Goal: Task Accomplishment & Management: Use online tool/utility

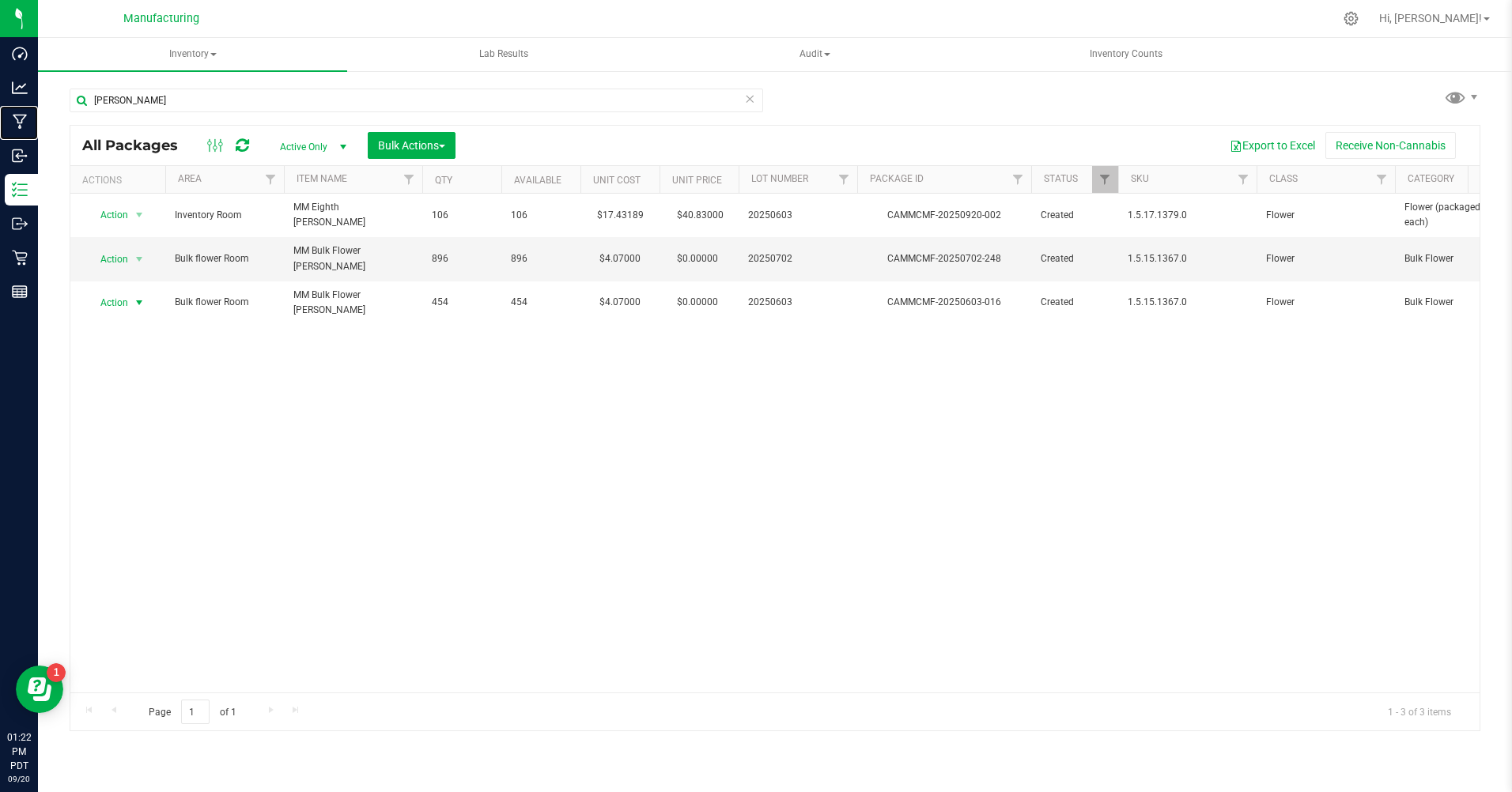
click at [0, 0] on p "Manufacturing" at bounding box center [0, 0] width 0 height 0
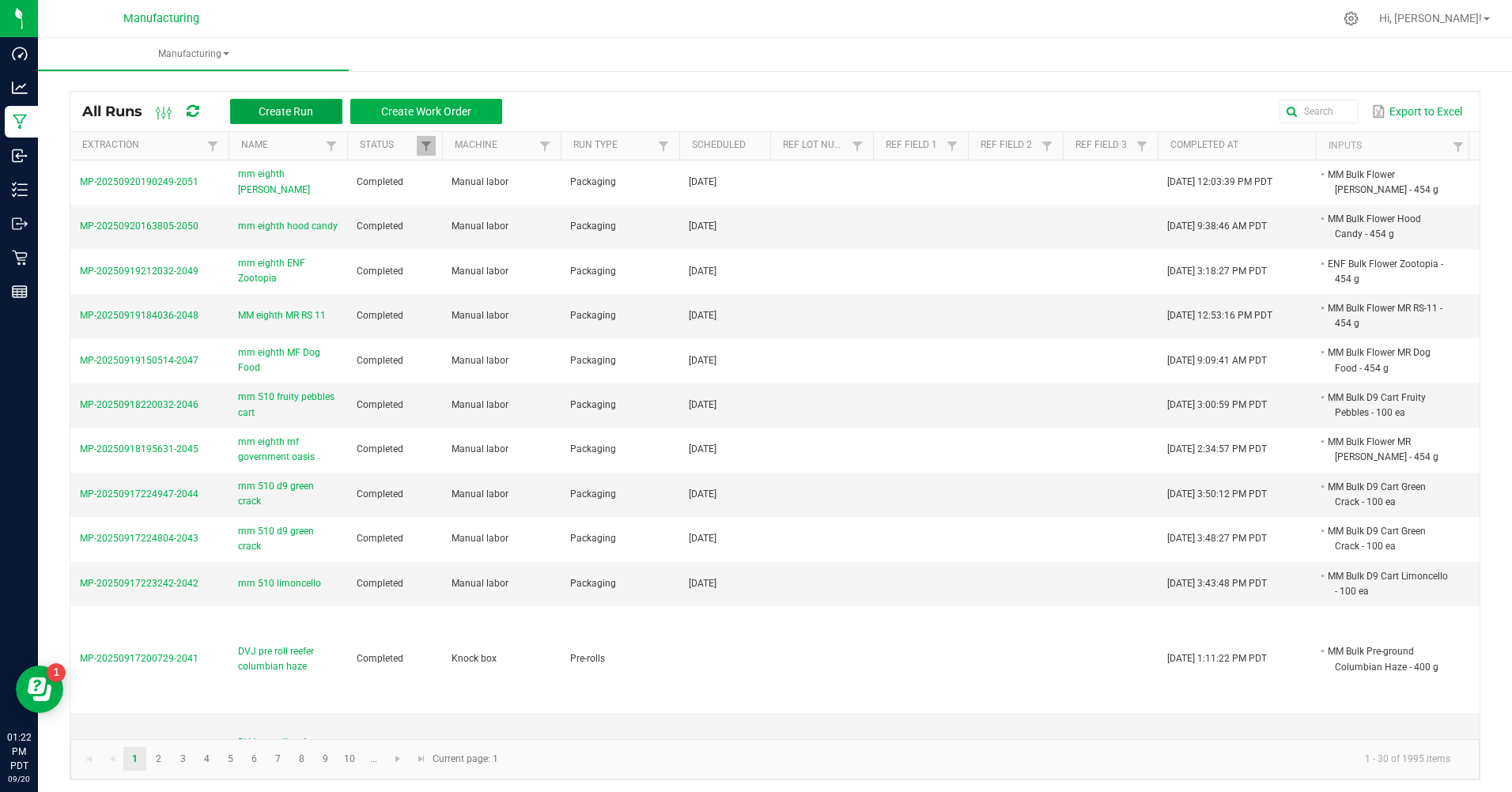
click at [264, 105] on span "Create Run" at bounding box center [286, 111] width 55 height 12
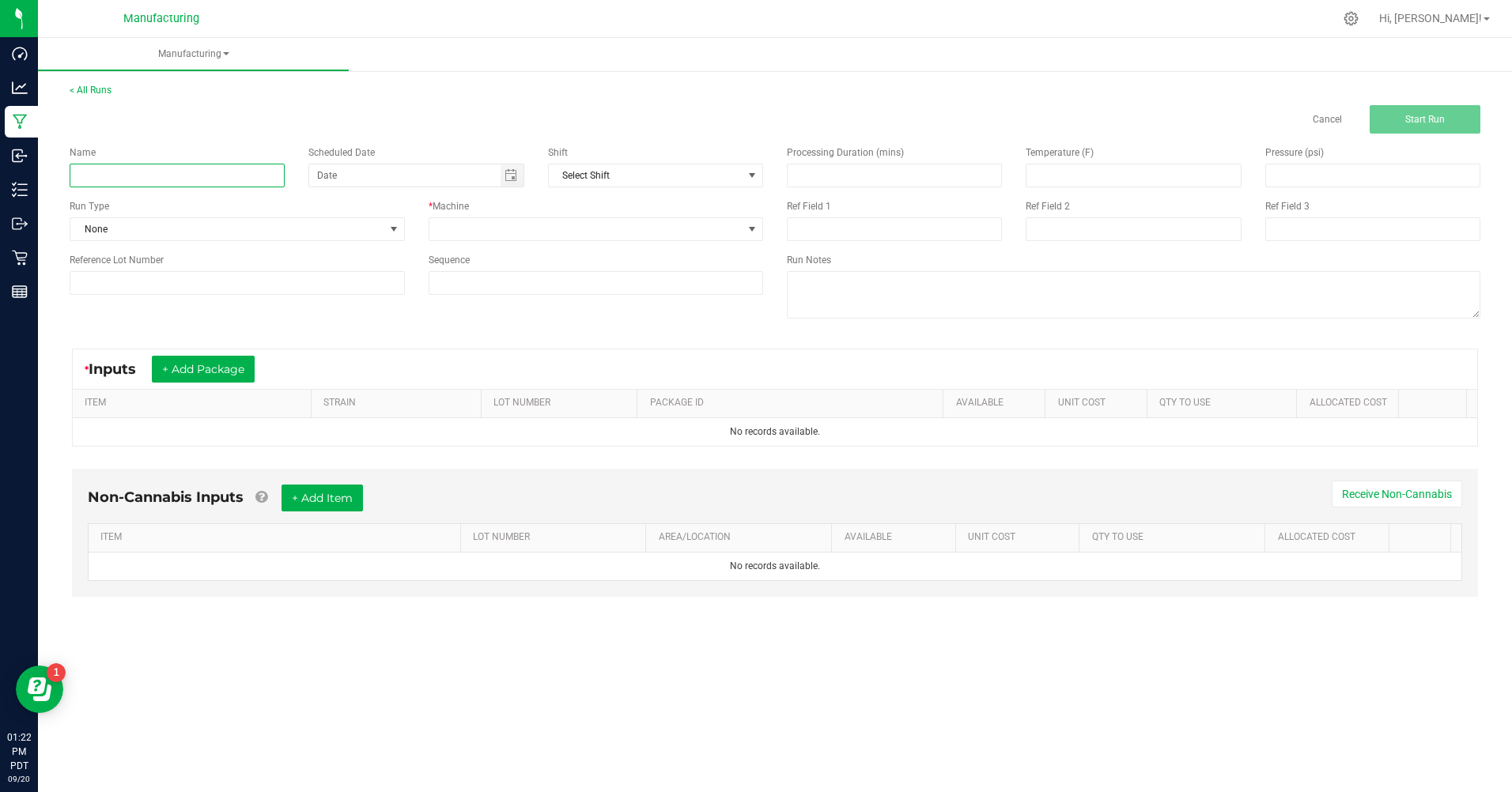
click at [187, 165] on input at bounding box center [177, 176] width 215 height 24
click at [505, 179] on span "Toggle calendar" at bounding box center [511, 176] width 12 height 12
type input "mm eighth J1"
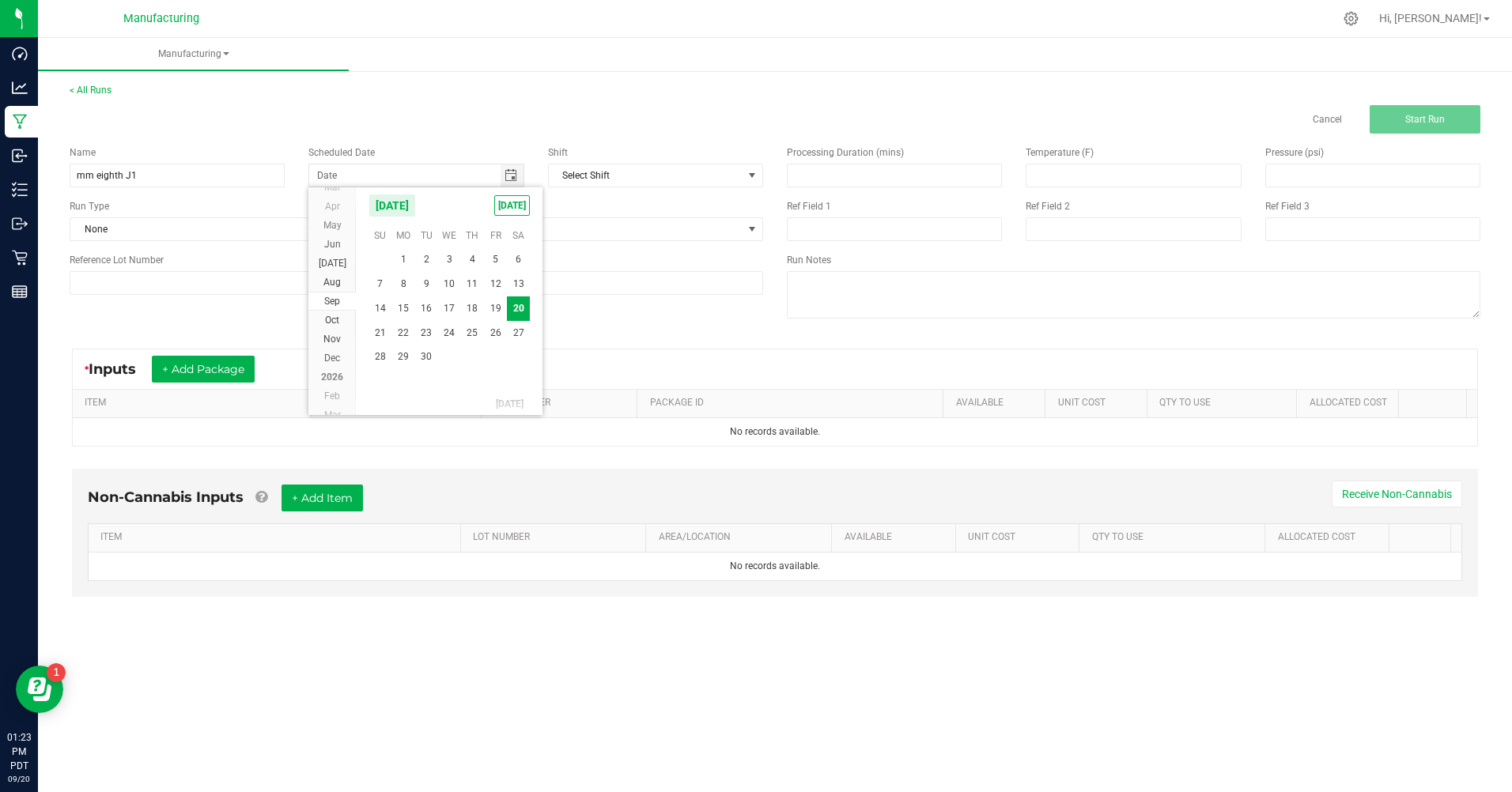
click at [510, 209] on span "[DATE]" at bounding box center [512, 205] width 35 height 20
type input "[DATE]"
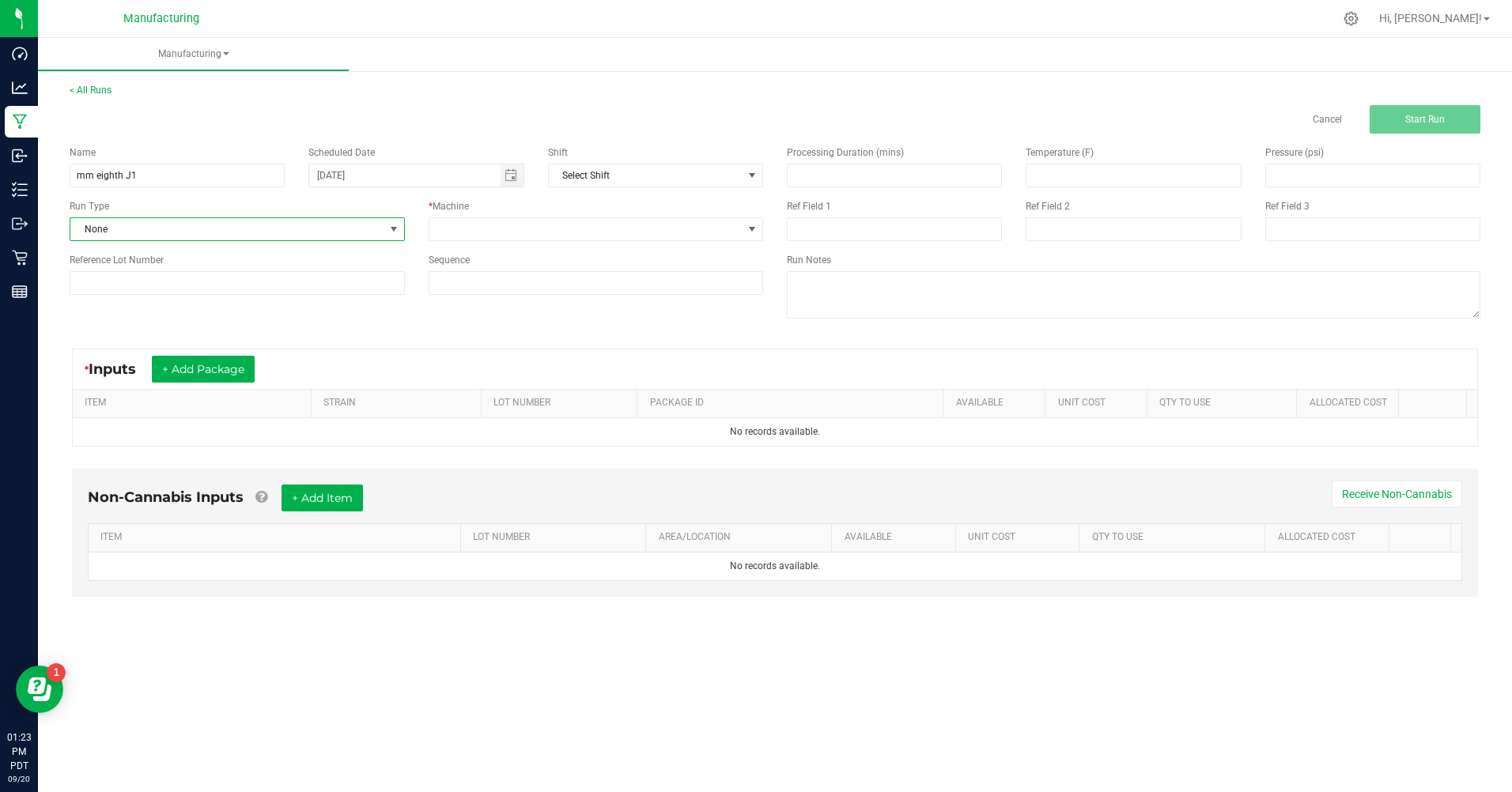
click at [264, 228] on span "None" at bounding box center [228, 228] width 314 height 22
click at [158, 365] on li "Packaging" at bounding box center [237, 367] width 333 height 24
click at [755, 237] on span at bounding box center [752, 228] width 19 height 22
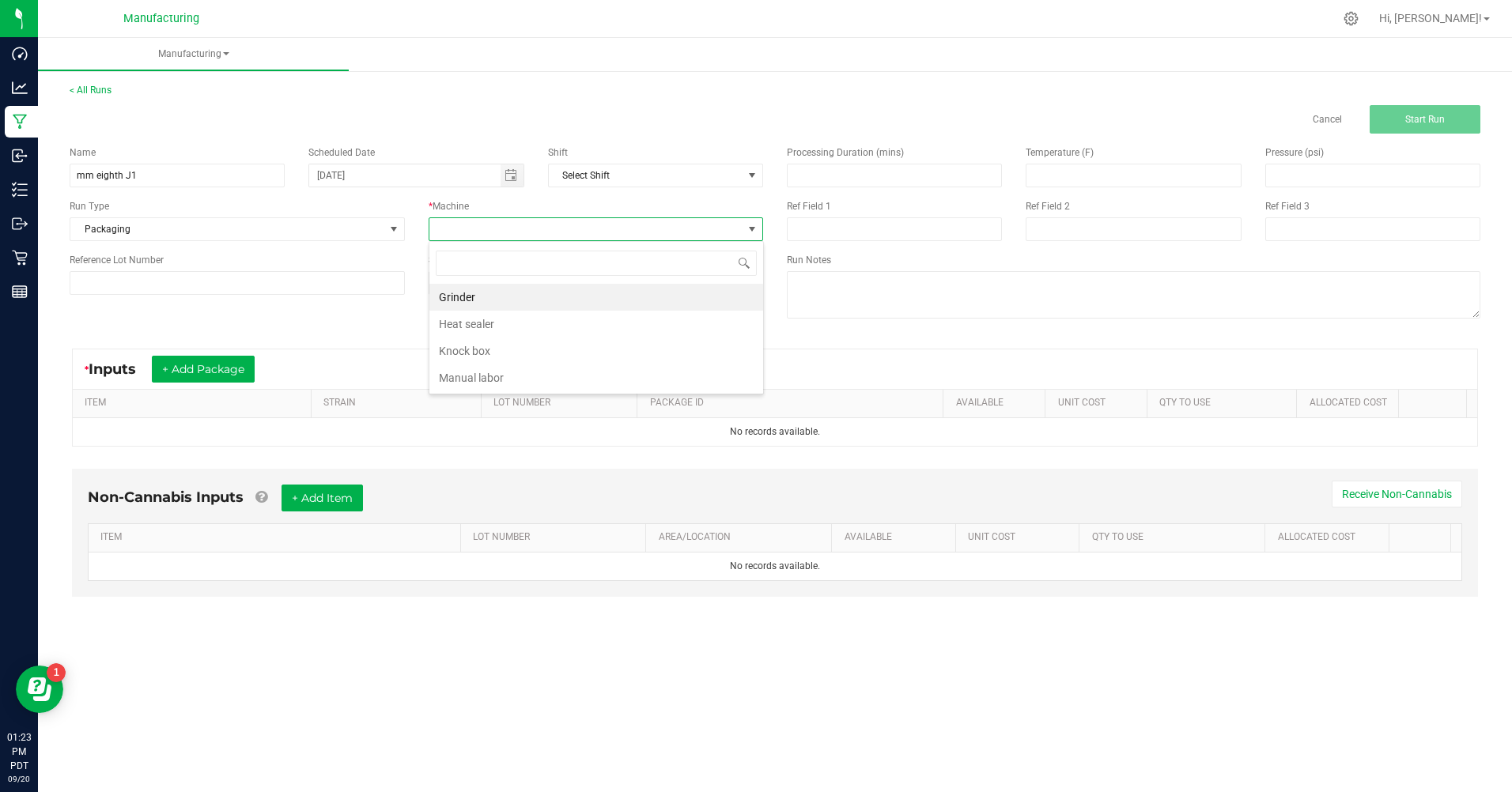
click at [457, 377] on li "Manual labor" at bounding box center [596, 377] width 333 height 26
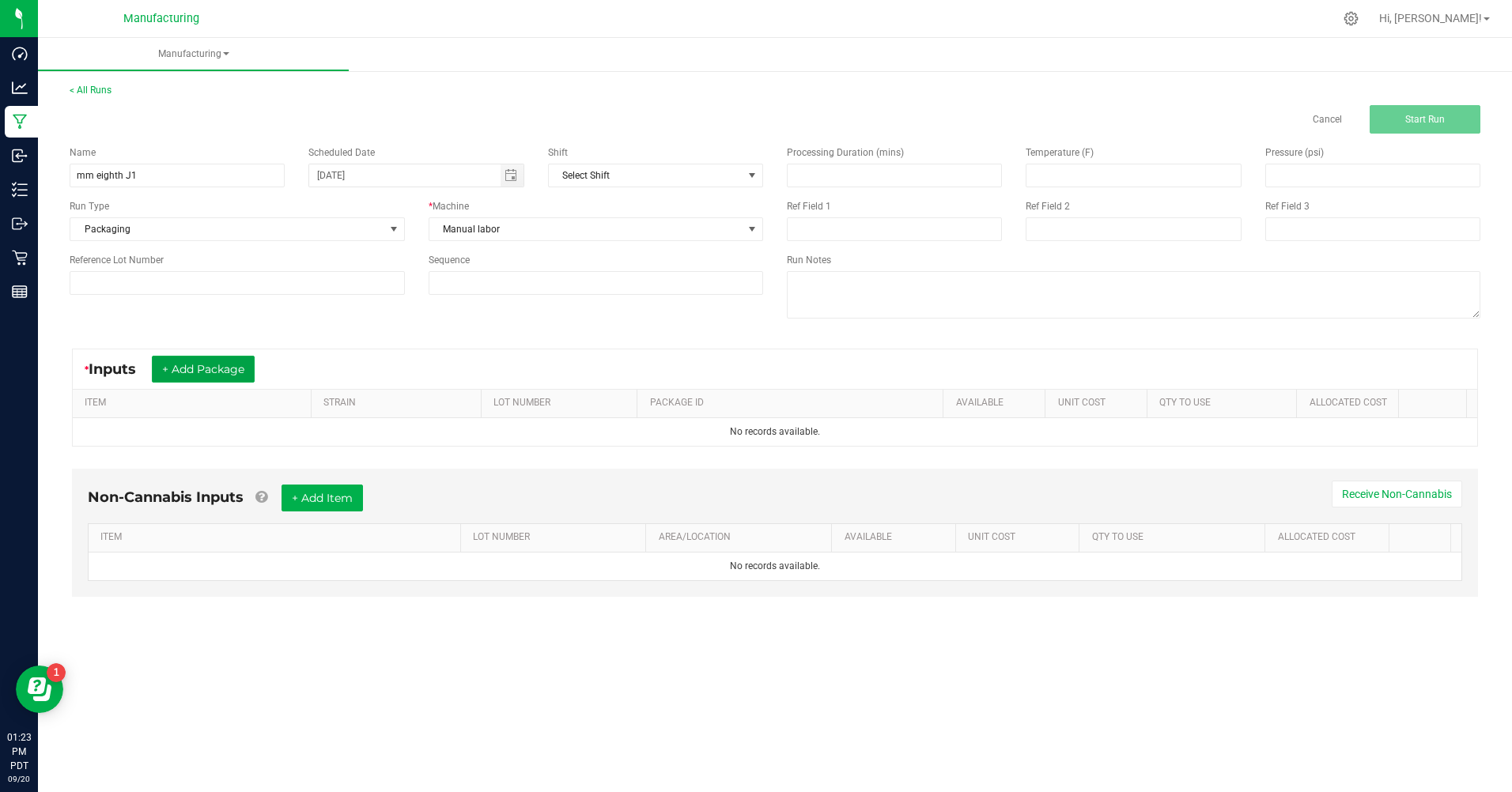
click at [204, 381] on button "+ Add Package" at bounding box center [203, 369] width 103 height 26
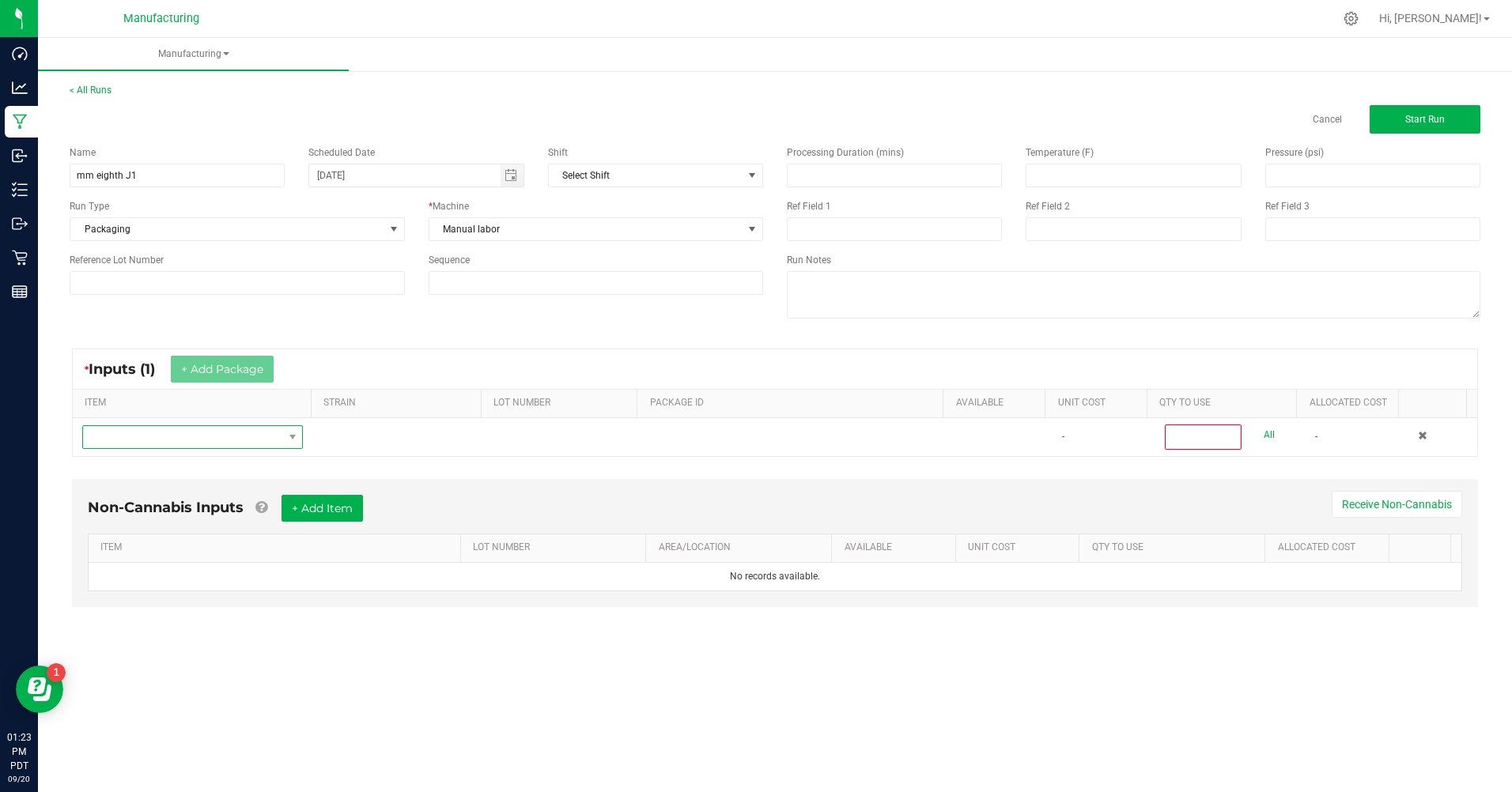
click at [180, 445] on span "NO DATA FOUND" at bounding box center [183, 437] width 199 height 22
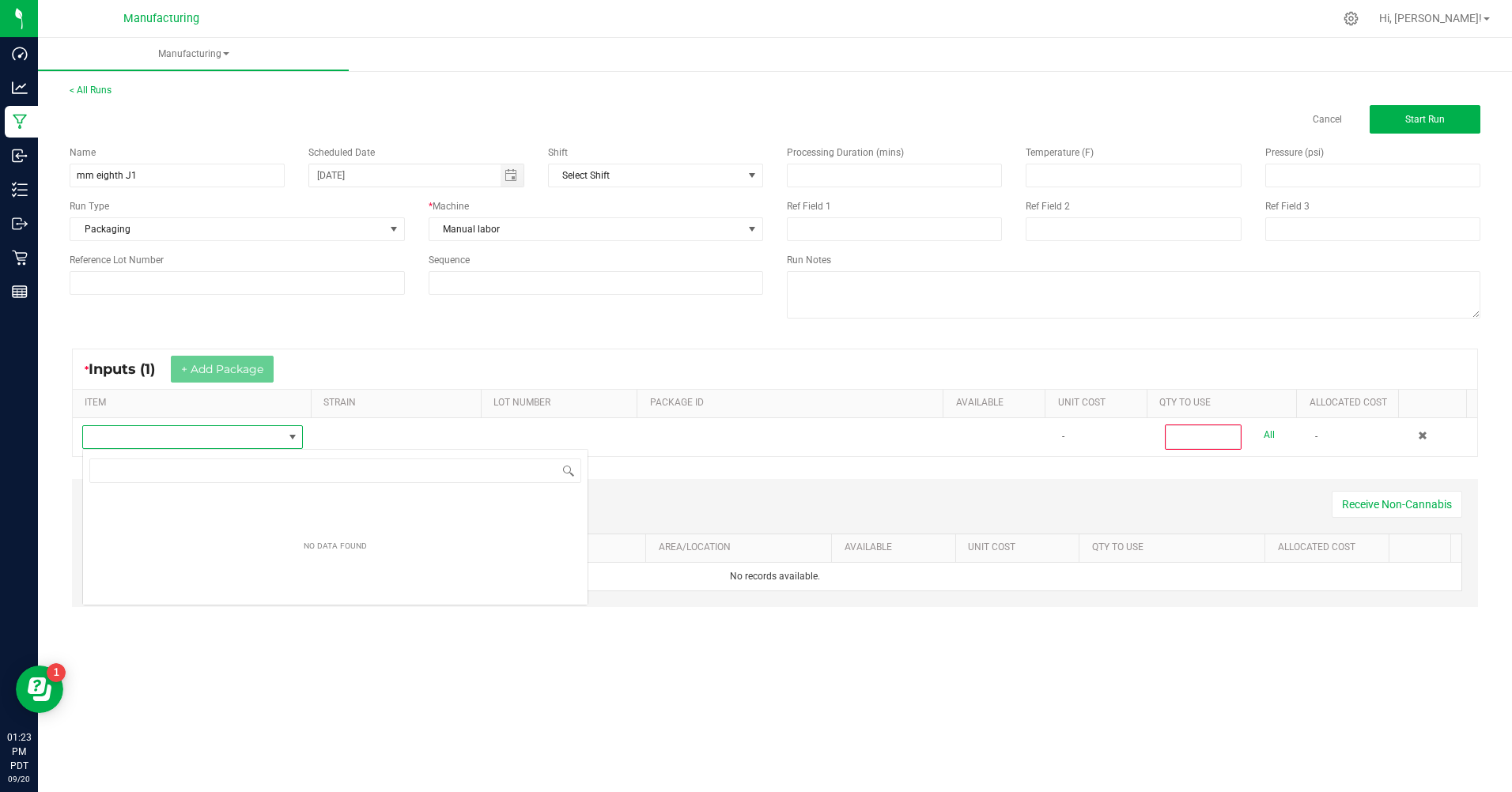
scroll to position [24, 219]
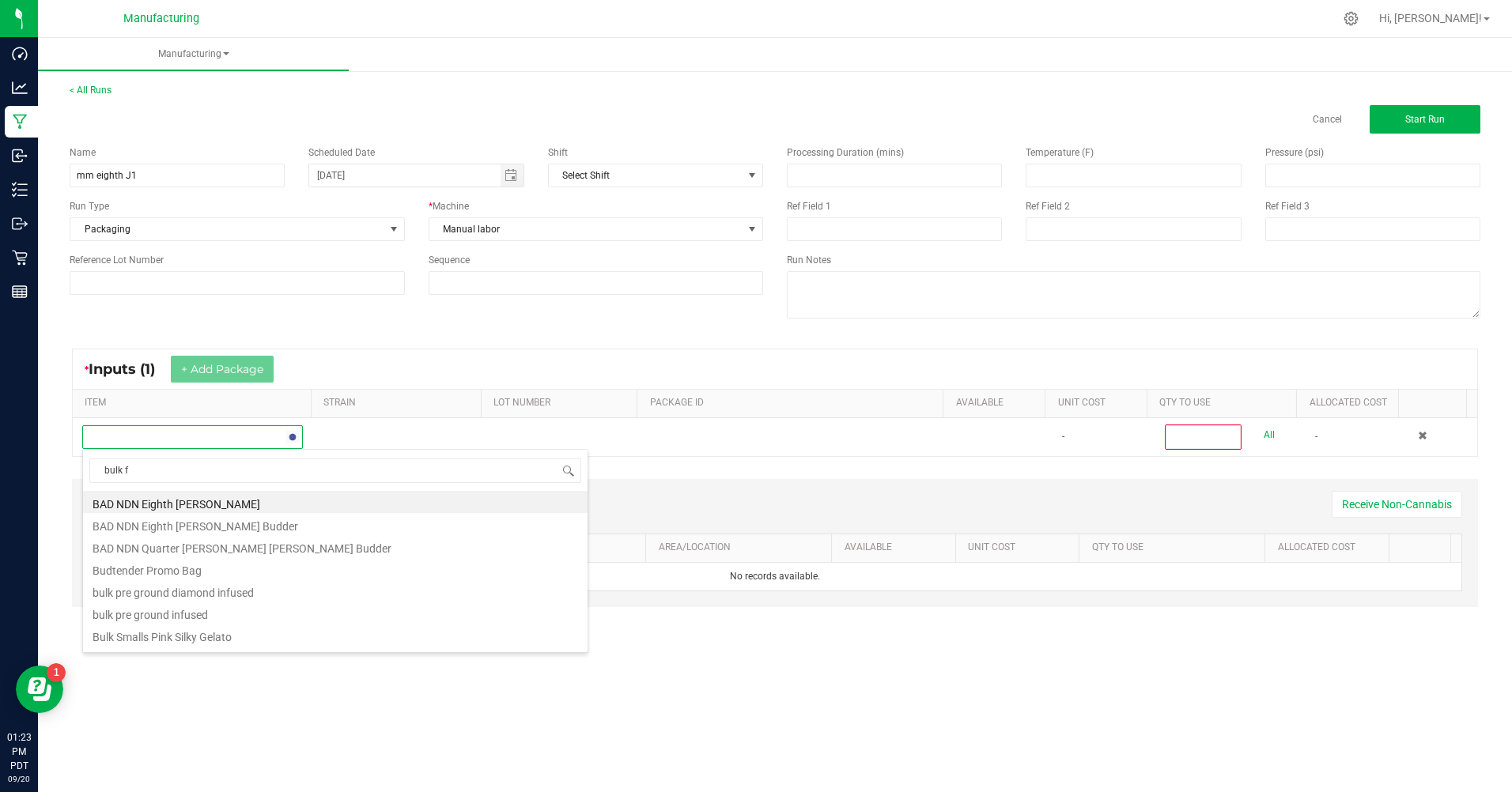
type input "bulk fl"
click at [197, 554] on li "MM Bulk Flower J1" at bounding box center [335, 556] width 505 height 22
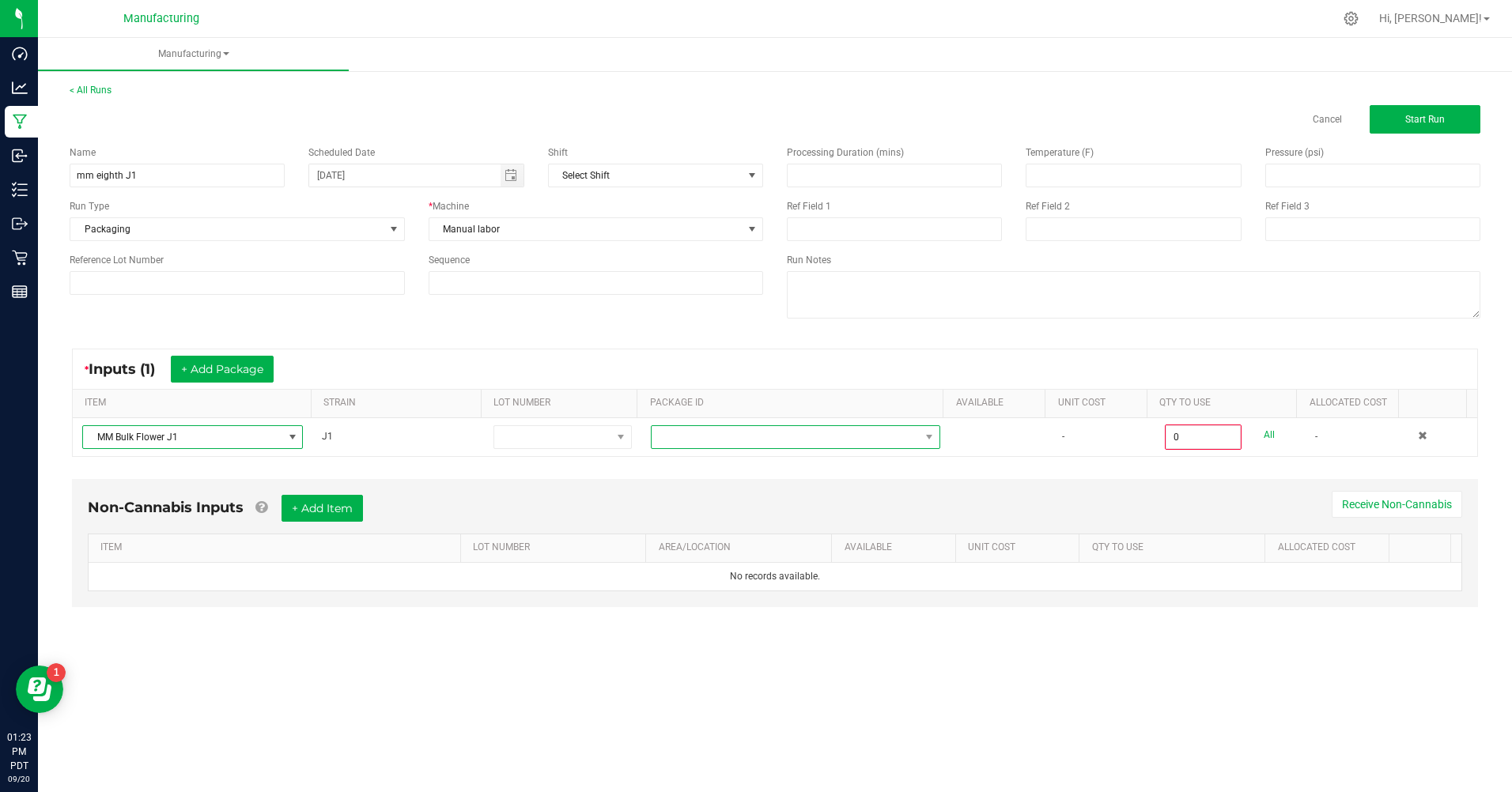
click at [790, 446] on span at bounding box center [786, 437] width 268 height 22
click at [776, 507] on li "CAMMCMF-20250828-023" at bounding box center [790, 504] width 286 height 26
click at [1265, 438] on div "0.0000 g All" at bounding box center [1231, 437] width 132 height 26
click at [1264, 436] on link "All" at bounding box center [1269, 435] width 11 height 21
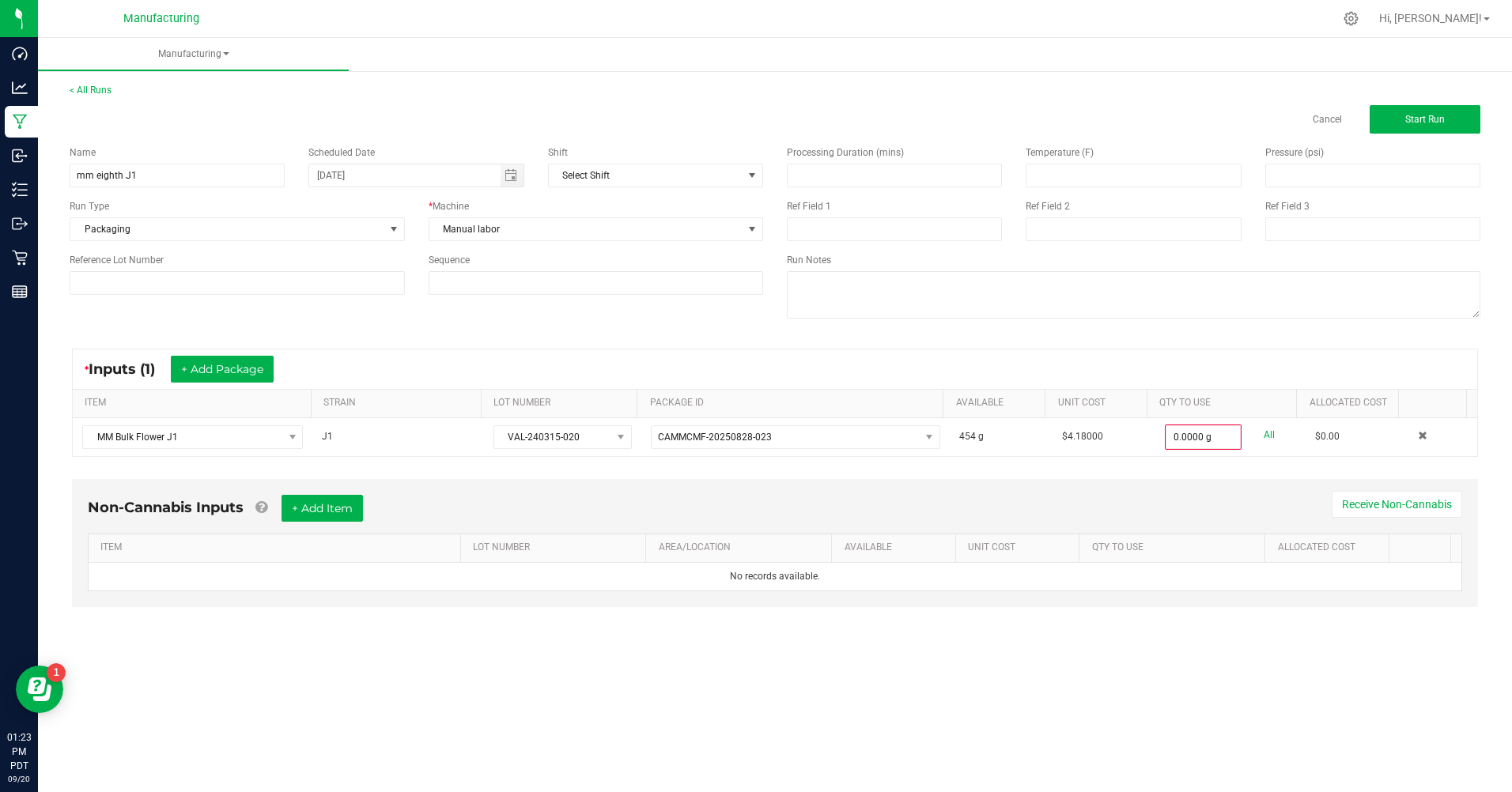
type input "454.0000 g"
click at [1420, 122] on span "Start Run" at bounding box center [1425, 119] width 40 height 11
